Goal: Task Accomplishment & Management: Complete application form

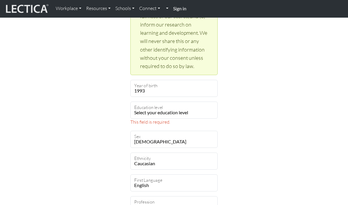
scroll to position [310, 0]
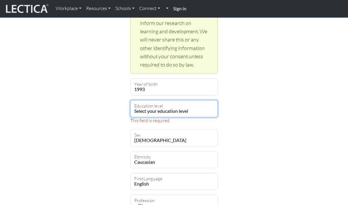
click at [213, 113] on select "Select your education level toddler pre-pre-pre-k pre-pre-k pre-k Kindergarten …" at bounding box center [173, 108] width 87 height 17
select select "21"
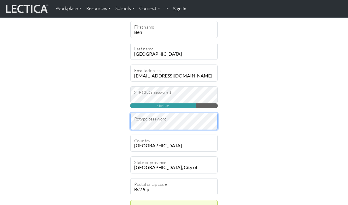
scroll to position [552, 0]
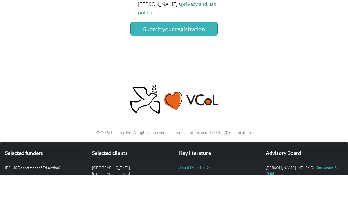
click at [198, 52] on button "Submit your registration" at bounding box center [173, 59] width 87 height 14
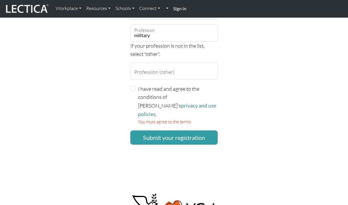
scroll to position [476, 0]
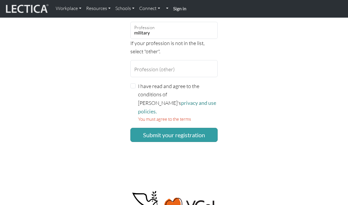
click at [134, 86] on input "I have read and agree to the conditions of Lectica's privacy and use policies." at bounding box center [132, 86] width 5 height 5
checkbox input "true"
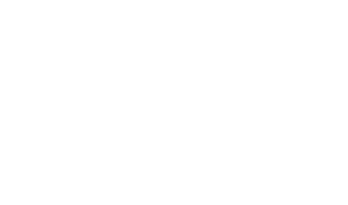
scroll to position [513, 0]
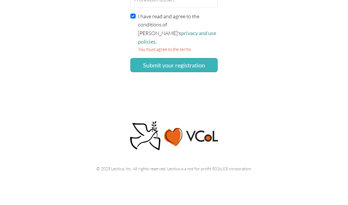
click at [198, 91] on button "Submit your registration" at bounding box center [173, 98] width 87 height 14
